Goal: Go to known website: Access a specific website the user already knows

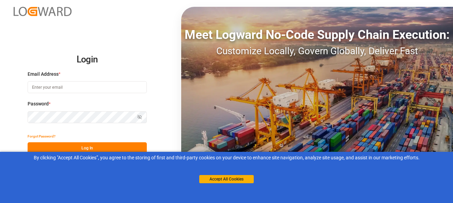
click at [103, 80] on div "Email Address *" at bounding box center [87, 85] width 119 height 30
click at [100, 86] on input at bounding box center [87, 87] width 119 height 12
click at [89, 92] on input at bounding box center [87, 87] width 119 height 12
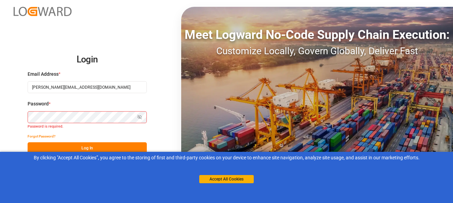
click at [79, 90] on input "t.kadylak@skat.com.pl" at bounding box center [87, 87] width 119 height 12
click at [89, 88] on input "t.kadylak@skat.com.pl" at bounding box center [87, 87] width 119 height 12
drag, startPoint x: -13, startPoint y: 86, endPoint x: -21, endPoint y: 86, distance: 8.2
click at [0, 86] on html "Login Email Address * t.kadylak@skat.com.pl Password * Show password Password i…" at bounding box center [226, 101] width 453 height 203
paste input "m.felski"
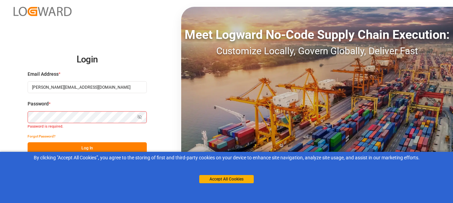
type input "m.felski@skat.com.pl"
click at [97, 146] on button "Log In" at bounding box center [87, 148] width 119 height 12
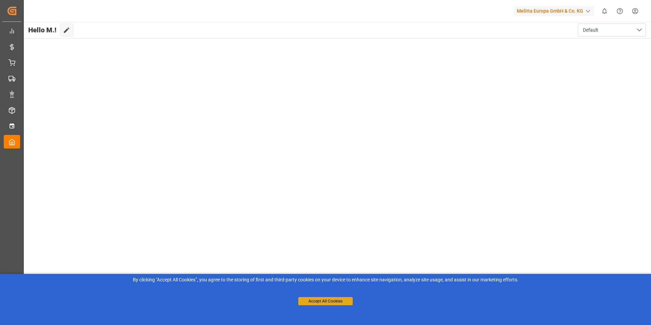
click at [322, 202] on button "Accept All Cookies" at bounding box center [325, 301] width 54 height 8
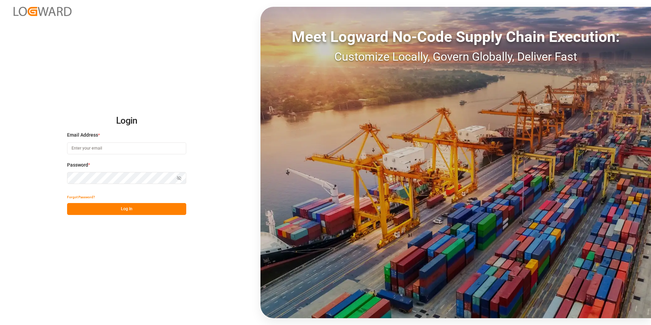
type input "m.felski@skat.com.pl"
click at [116, 208] on button "Log In" at bounding box center [126, 209] width 119 height 12
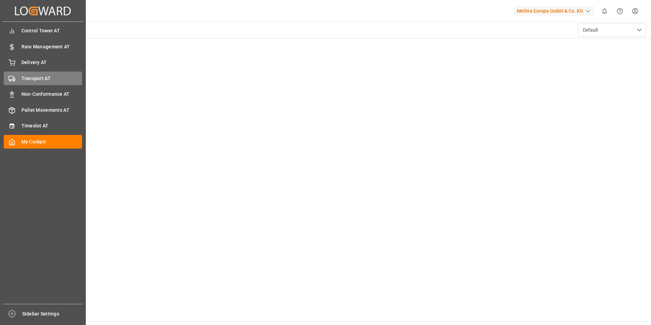
click at [26, 75] on span "Transport AT" at bounding box center [51, 78] width 61 height 7
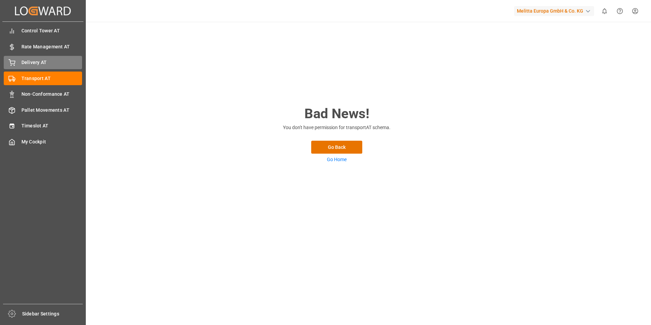
click at [25, 66] on div "Delivery AT Delivery AT" at bounding box center [43, 62] width 78 height 13
